Goal: Task Accomplishment & Management: Use online tool/utility

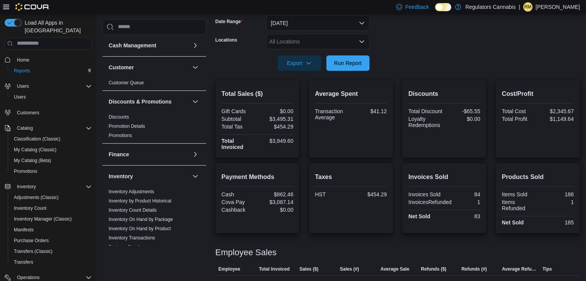
scroll to position [395, 0]
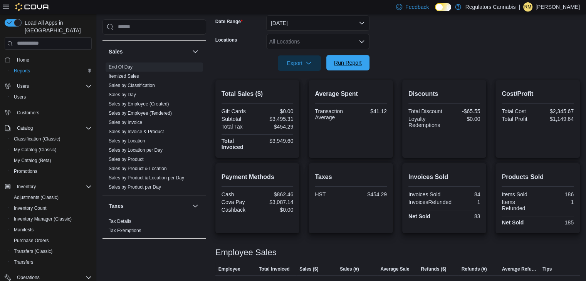
click at [352, 63] on span "Run Report" at bounding box center [348, 63] width 28 height 8
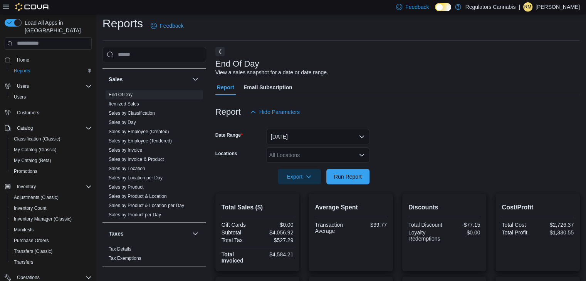
scroll to position [0, 0]
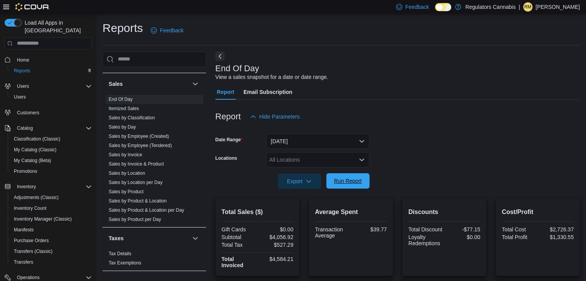
click at [353, 184] on span "Run Report" at bounding box center [348, 181] width 28 height 8
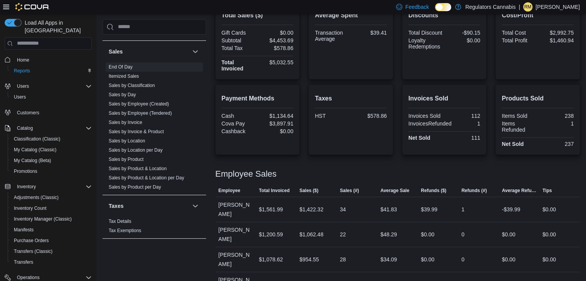
scroll to position [216, 0]
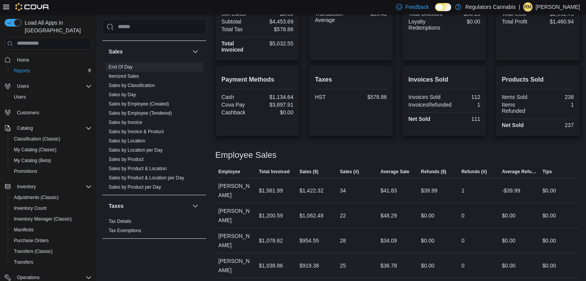
click at [274, 261] on div "$1,038.86" at bounding box center [271, 265] width 24 height 9
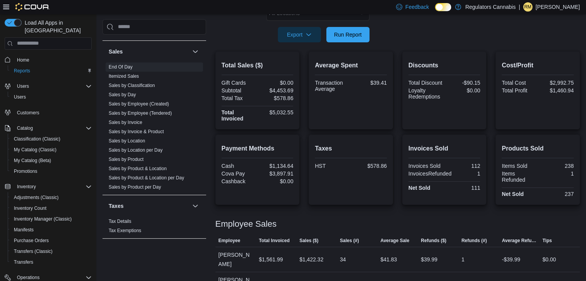
scroll to position [146, 0]
click at [359, 35] on span "Run Report" at bounding box center [348, 35] width 28 height 8
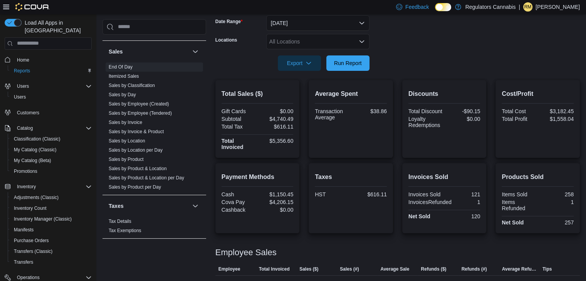
scroll to position [117, 0]
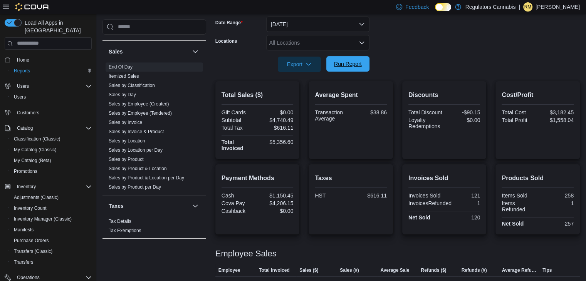
click at [354, 63] on span "Run Report" at bounding box center [348, 64] width 28 height 8
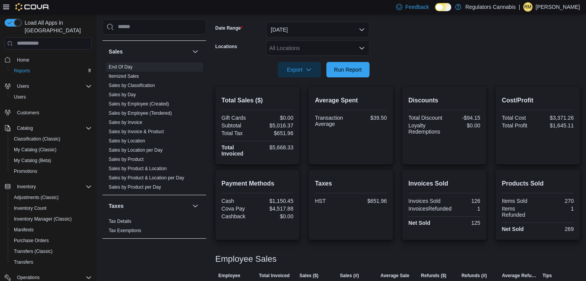
scroll to position [111, 0]
click at [358, 67] on span "Run Report" at bounding box center [348, 70] width 28 height 8
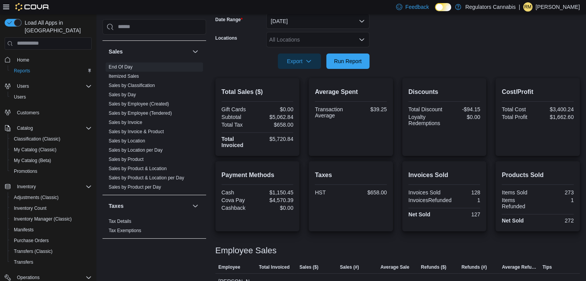
scroll to position [119, 0]
click at [347, 62] on span "Run Report" at bounding box center [348, 62] width 28 height 8
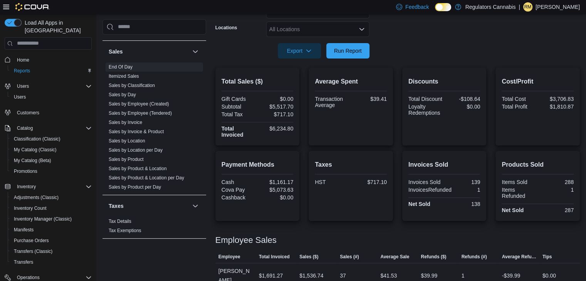
scroll to position [128, 0]
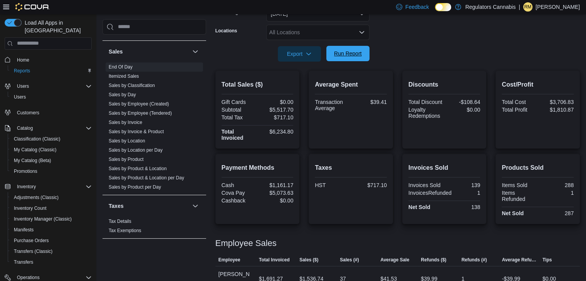
click at [351, 50] on span "Run Report" at bounding box center [348, 54] width 28 height 8
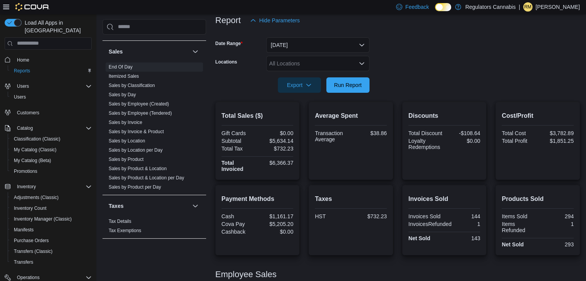
scroll to position [89, 0]
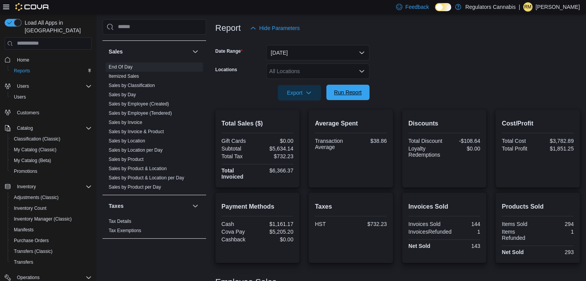
click at [349, 89] on span "Run Report" at bounding box center [348, 93] width 28 height 8
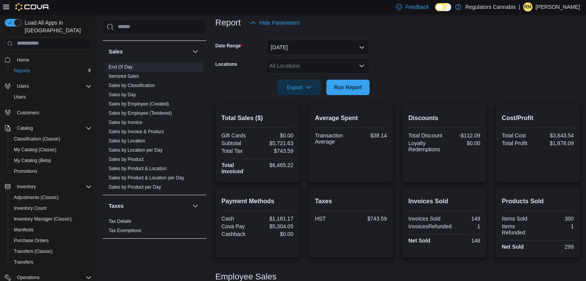
scroll to position [87, 0]
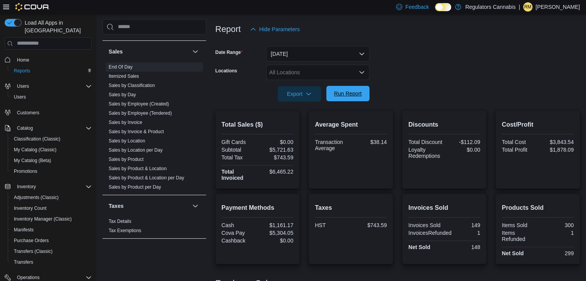
click at [349, 98] on span "Run Report" at bounding box center [348, 93] width 34 height 15
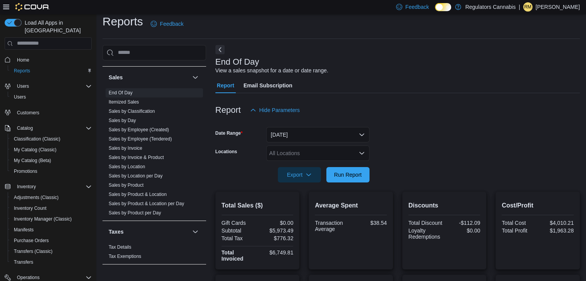
scroll to position [0, 0]
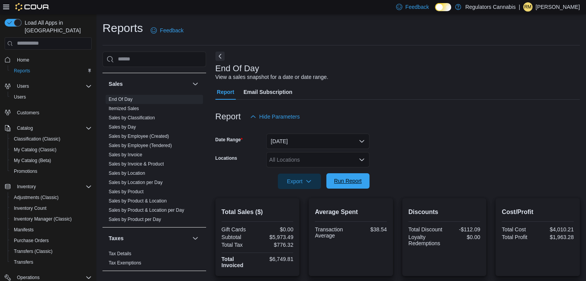
click at [354, 176] on span "Run Report" at bounding box center [348, 180] width 34 height 15
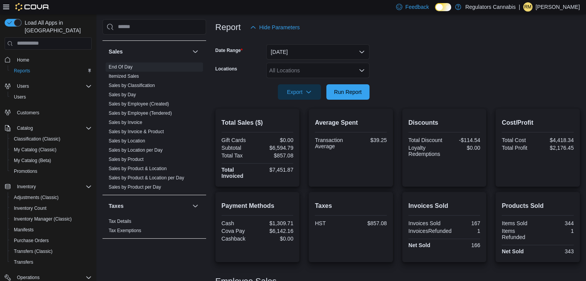
scroll to position [88, 0]
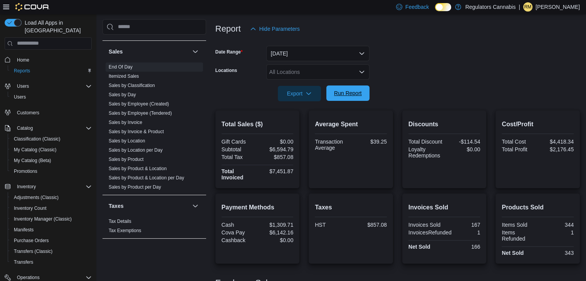
click at [351, 91] on span "Run Report" at bounding box center [348, 93] width 28 height 8
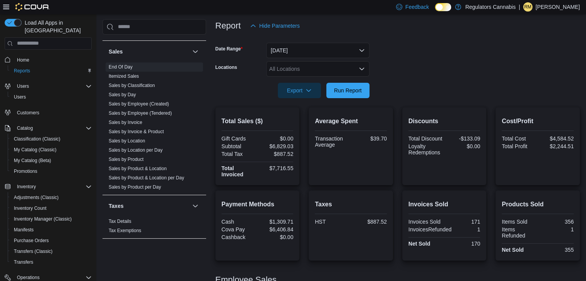
scroll to position [89, 0]
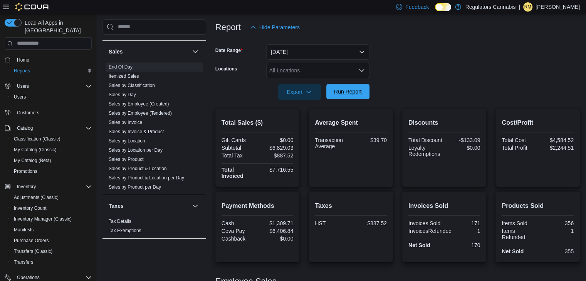
click at [352, 95] on span "Run Report" at bounding box center [348, 92] width 28 height 8
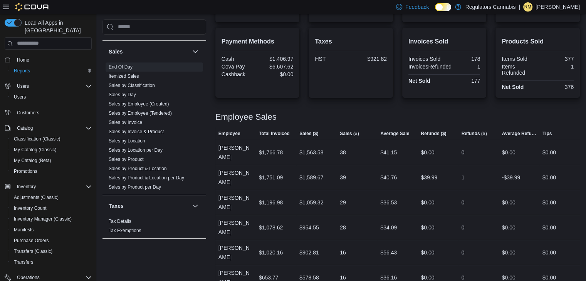
scroll to position [257, 0]
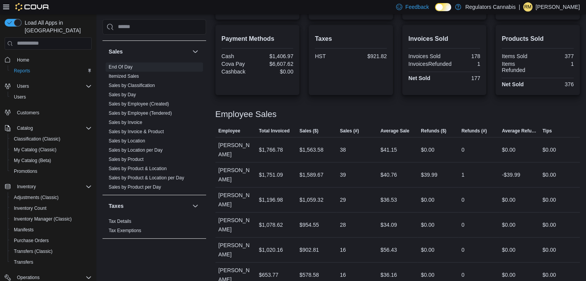
click at [547, 8] on p "Rachel McLennan" at bounding box center [558, 6] width 44 height 9
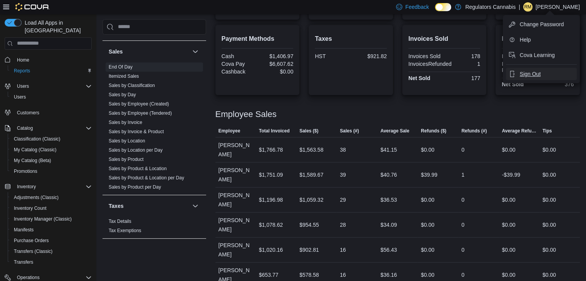
click at [553, 70] on button "Sign Out" at bounding box center [541, 74] width 71 height 12
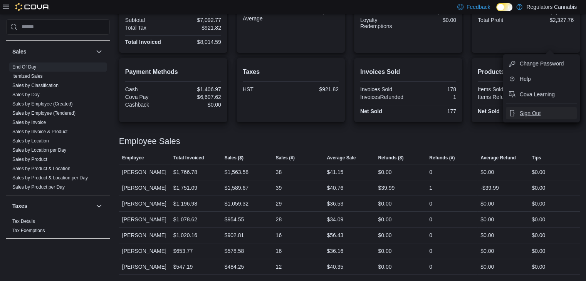
scroll to position [217, 0]
